Goal: Check status: Check status

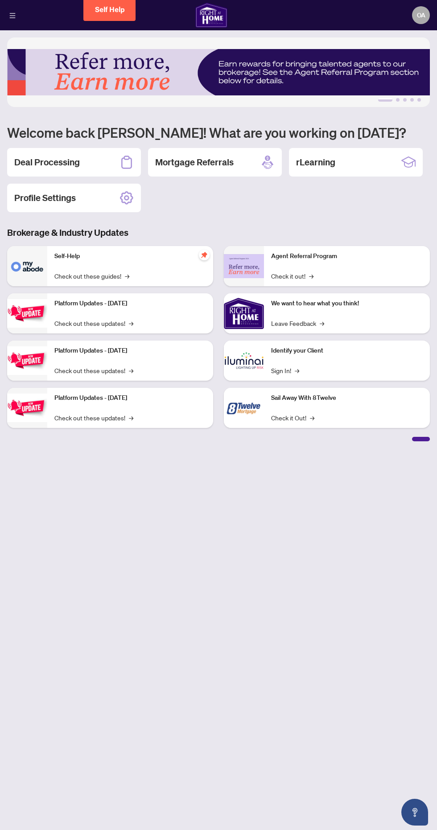
click at [109, 149] on div "Deal Processing" at bounding box center [74, 162] width 134 height 29
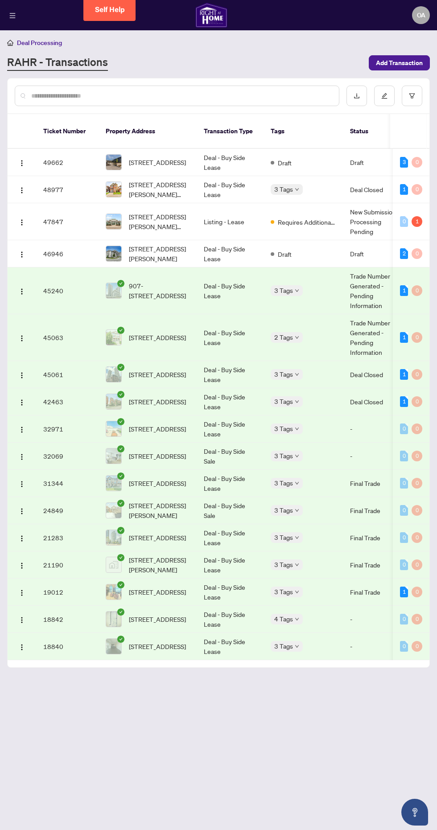
click at [283, 184] on span "3 Tags" at bounding box center [283, 189] width 19 height 10
click at [209, 182] on td "Deal - Buy Side Lease" at bounding box center [230, 189] width 67 height 27
click at [26, 182] on button "button" at bounding box center [22, 189] width 14 height 14
click at [82, 190] on li "View Transaction" at bounding box center [64, 196] width 96 height 14
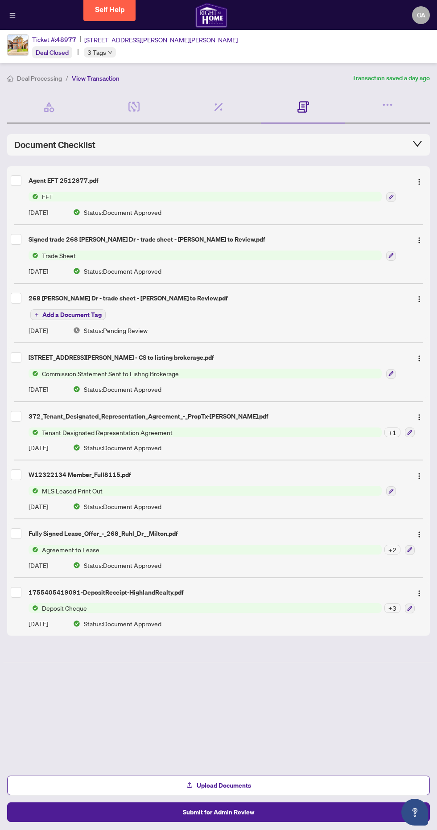
click at [330, 118] on div "Documents Required" at bounding box center [303, 107] width 85 height 33
click at [412, 105] on div at bounding box center [387, 107] width 85 height 33
click at [387, 106] on icon "button" at bounding box center [387, 105] width 12 height 12
click at [369, 123] on span "Transaction Communication" at bounding box center [349, 125] width 78 height 10
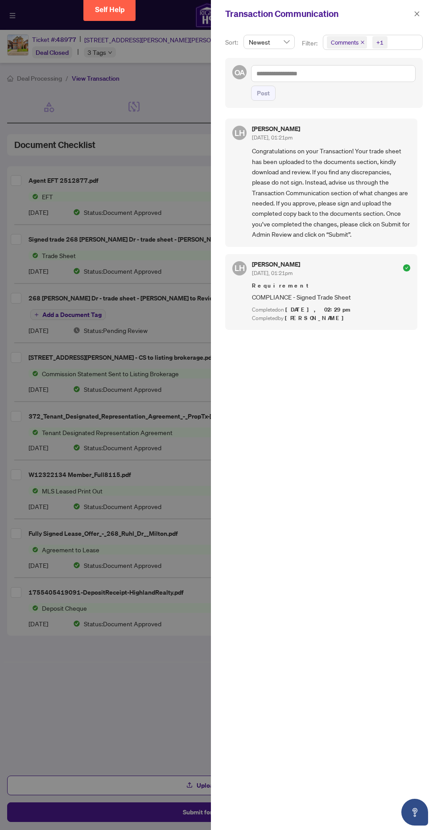
click at [175, 273] on div at bounding box center [218, 415] width 437 height 830
click at [417, 13] on icon "close" at bounding box center [417, 13] width 5 height 5
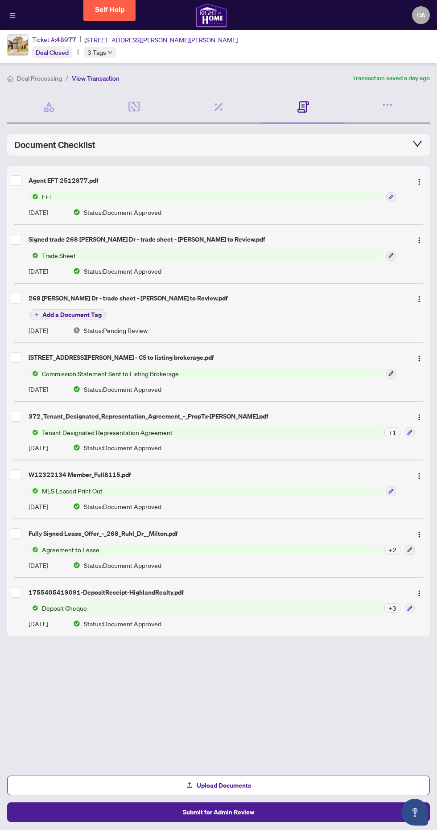
click at [97, 51] on span "3 Tags" at bounding box center [96, 52] width 19 height 10
click at [128, 64] on div "Approved Closed Final Trade" at bounding box center [128, 70] width 89 height 50
click at [121, 70] on div "Closed" at bounding box center [106, 71] width 33 height 10
click at [118, 68] on span "Closed" at bounding box center [109, 71] width 19 height 10
click at [116, 76] on div "Approved Closed Final Trade" at bounding box center [128, 70] width 89 height 50
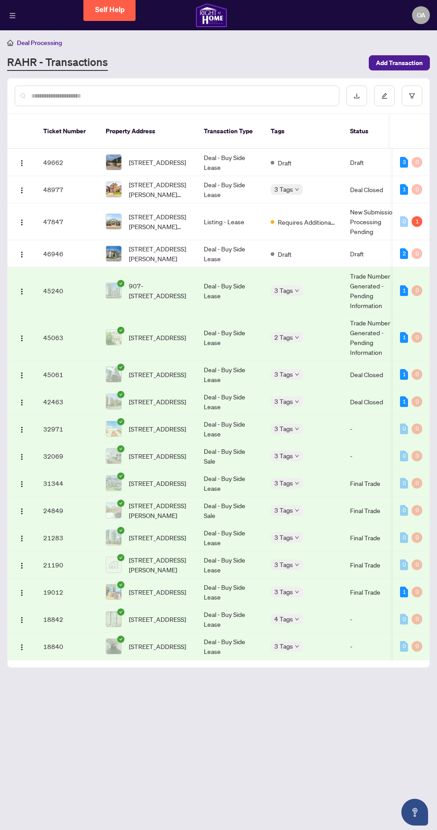
scroll to position [5, 0]
